Goal: Task Accomplishment & Management: Use online tool/utility

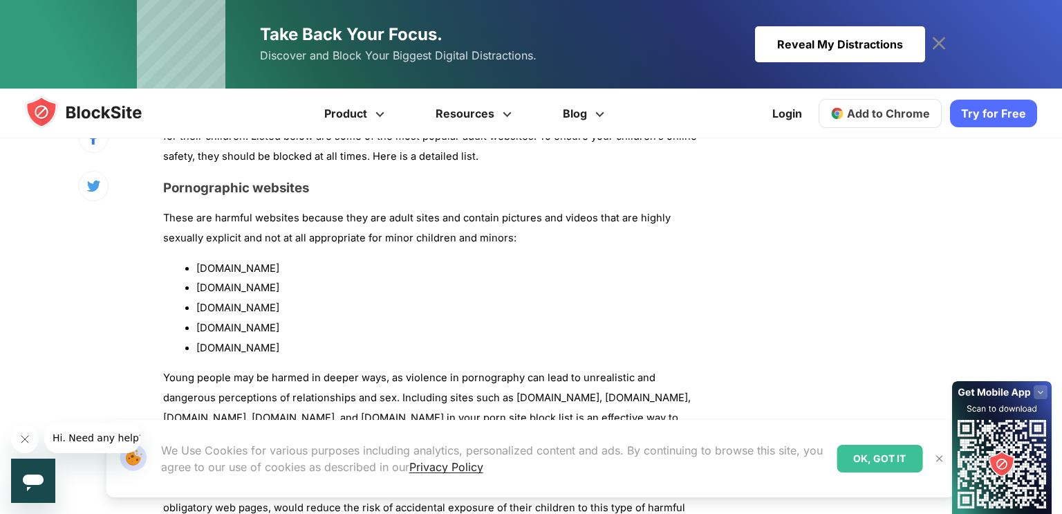
scroll to position [1120, 0]
drag, startPoint x: 198, startPoint y: 289, endPoint x: 288, endPoint y: 306, distance: 92.1
click at [288, 306] on ul "[DOMAIN_NAME] [DOMAIN_NAME] [DOMAIN_NAME] [DOMAIN_NAME] [DOMAIN_NAME]" at bounding box center [432, 308] width 539 height 100
click at [227, 283] on li "[DOMAIN_NAME]" at bounding box center [449, 287] width 506 height 20
click at [225, 284] on li "[DOMAIN_NAME]" at bounding box center [449, 287] width 506 height 20
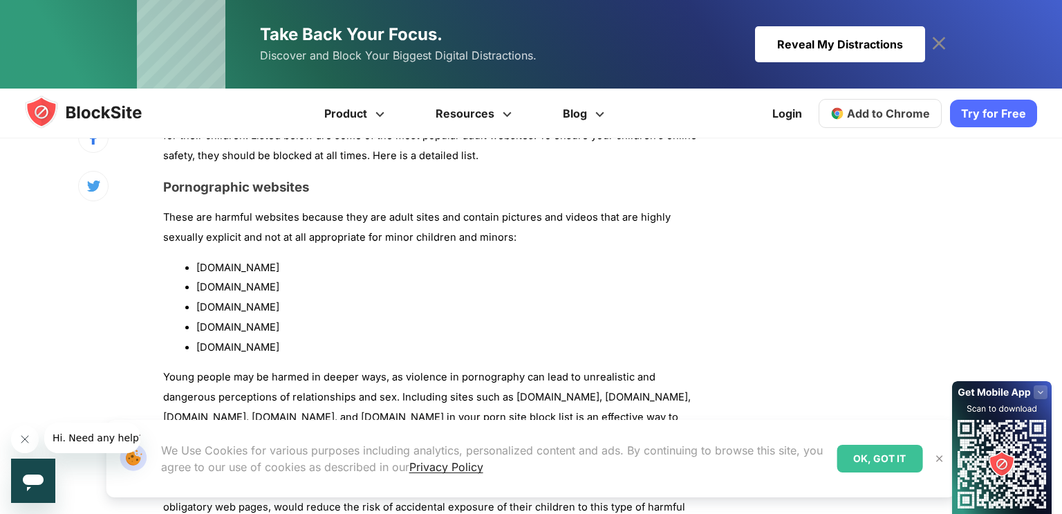
click at [225, 284] on li "[DOMAIN_NAME]" at bounding box center [449, 287] width 506 height 20
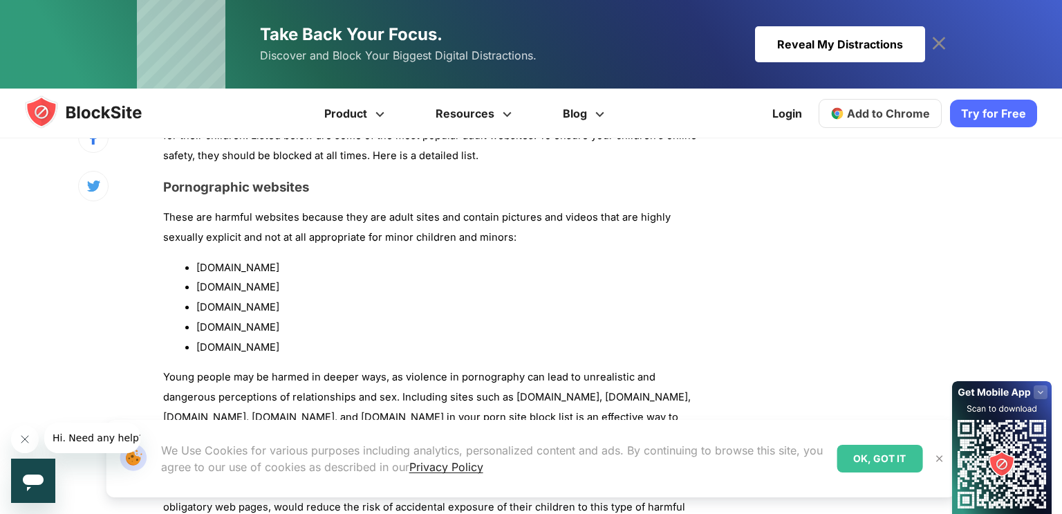
click at [225, 284] on li "[DOMAIN_NAME]" at bounding box center [449, 287] width 506 height 20
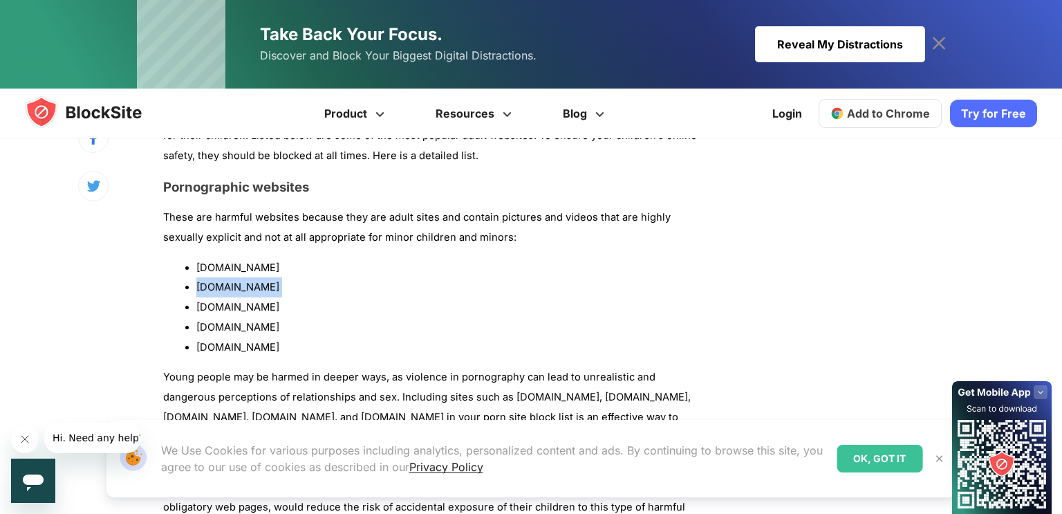
click at [225, 284] on li "[DOMAIN_NAME]" at bounding box center [449, 287] width 506 height 20
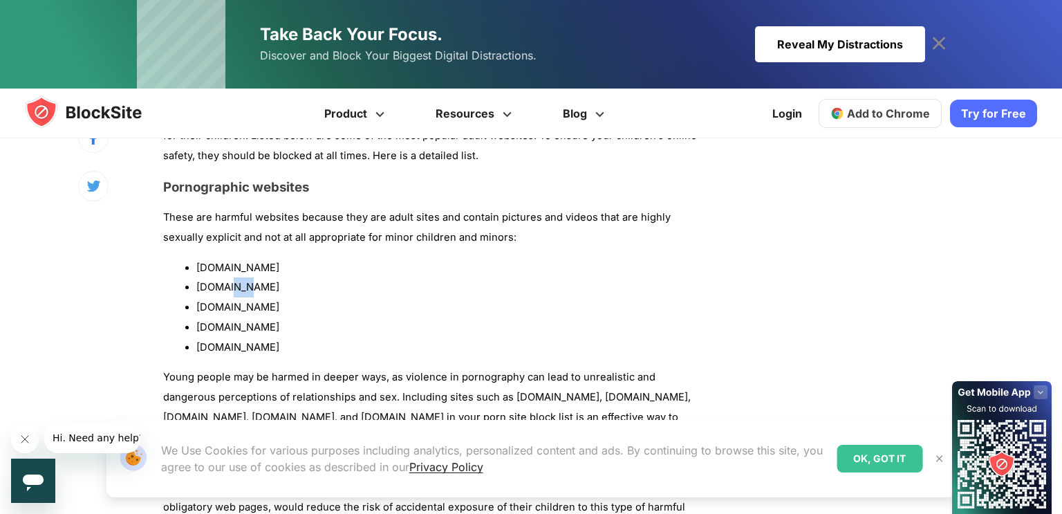
click at [225, 284] on li "[DOMAIN_NAME]" at bounding box center [449, 287] width 506 height 20
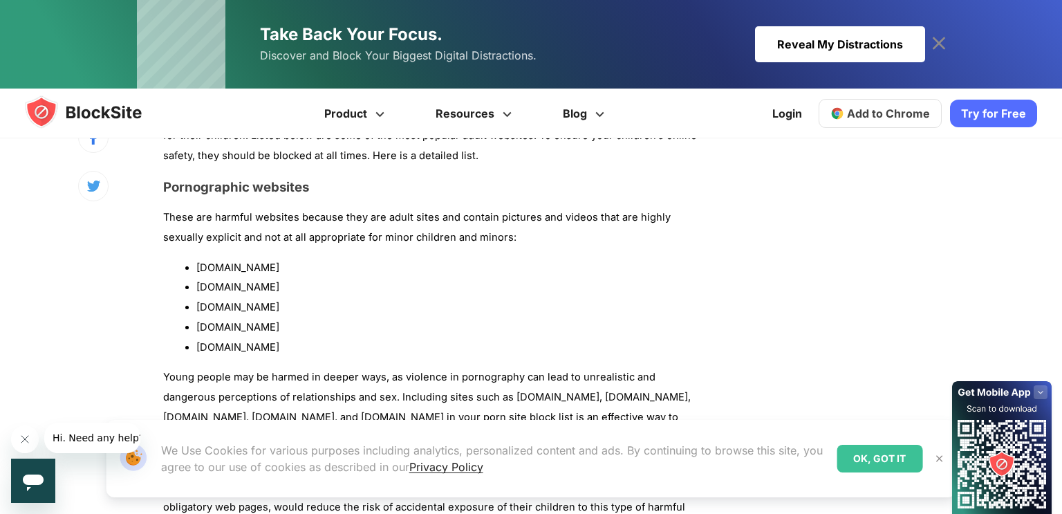
click at [225, 284] on li "[DOMAIN_NAME]" at bounding box center [449, 287] width 506 height 20
click at [216, 309] on li "[DOMAIN_NAME]" at bounding box center [449, 307] width 506 height 20
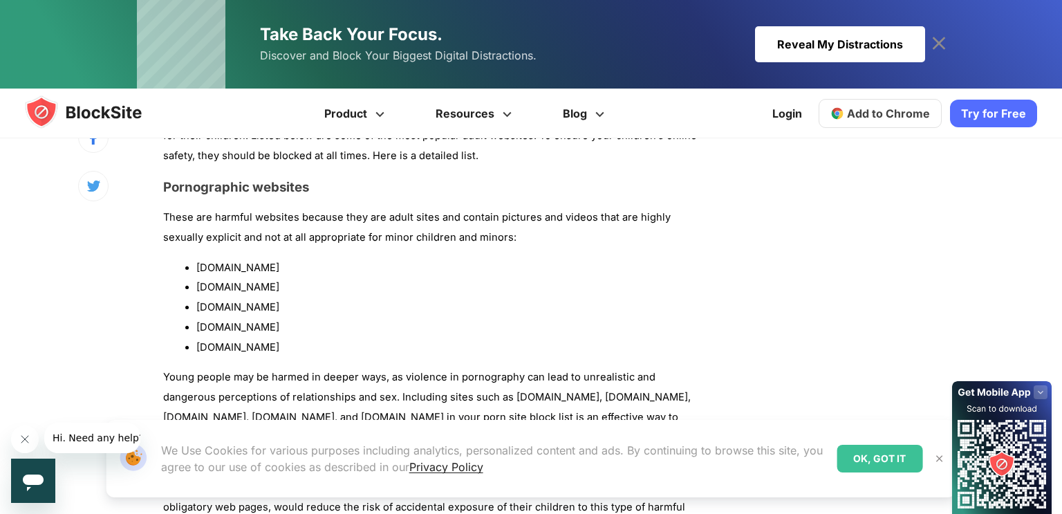
click at [216, 309] on li "[DOMAIN_NAME]" at bounding box center [449, 307] width 506 height 20
click at [230, 324] on li "[DOMAIN_NAME]" at bounding box center [449, 327] width 506 height 20
click at [251, 321] on li "[DOMAIN_NAME]" at bounding box center [449, 327] width 506 height 20
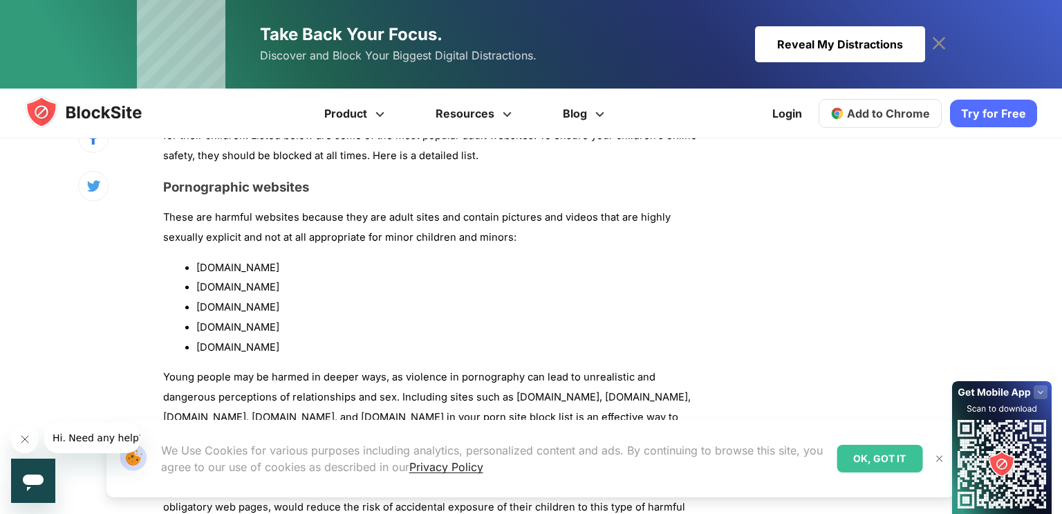
click at [251, 321] on li "[DOMAIN_NAME]" at bounding box center [449, 327] width 506 height 20
click at [223, 349] on li "[DOMAIN_NAME]" at bounding box center [449, 347] width 506 height 20
click at [232, 349] on li "[DOMAIN_NAME]" at bounding box center [449, 347] width 506 height 20
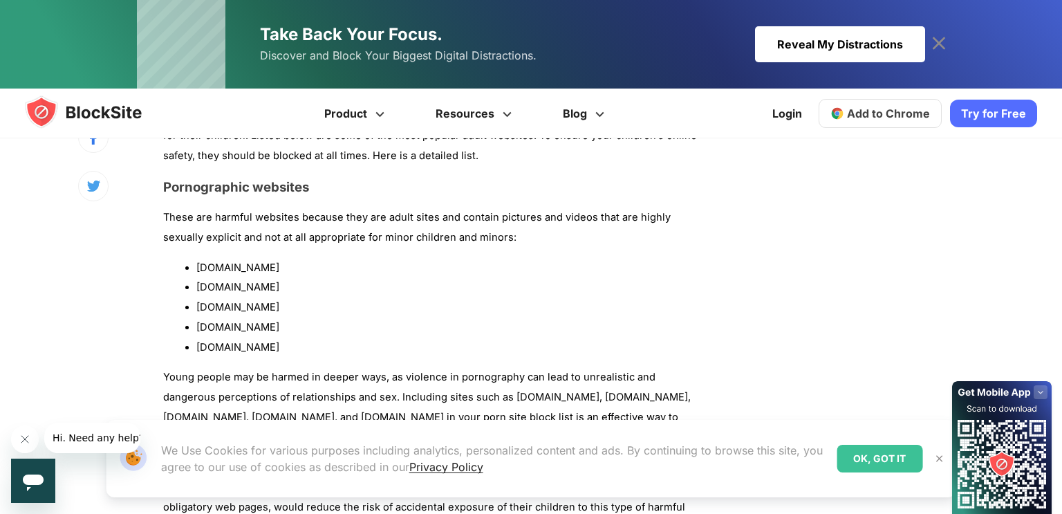
click at [232, 349] on li "[DOMAIN_NAME]" at bounding box center [449, 347] width 506 height 20
